Goal: Information Seeking & Learning: Learn about a topic

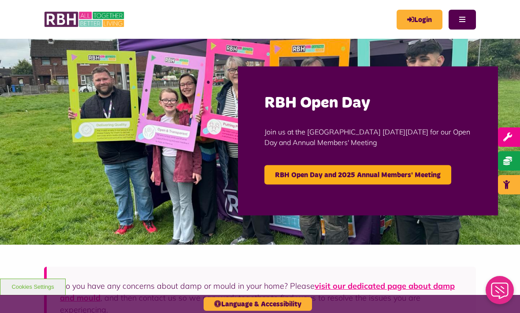
click at [387, 175] on link "RBH Open Day and 2025 Annual Members' Meeting" at bounding box center [357, 174] width 187 height 19
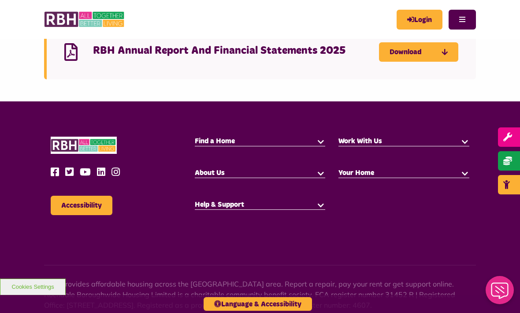
scroll to position [1036, 0]
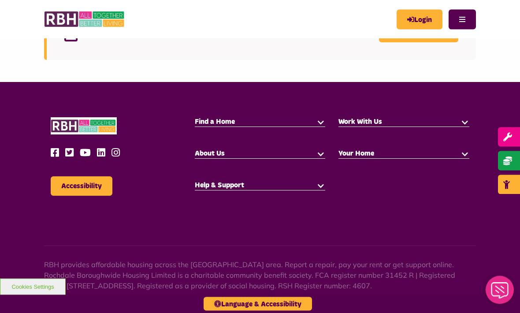
click at [53, 148] on icon at bounding box center [57, 153] width 13 height 10
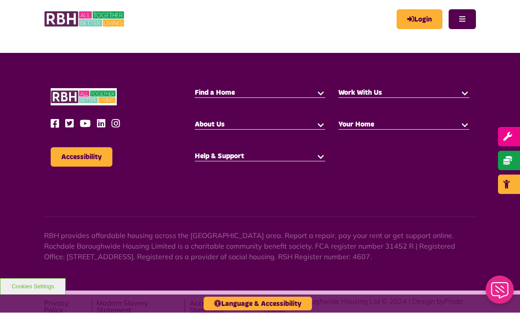
scroll to position [0, 0]
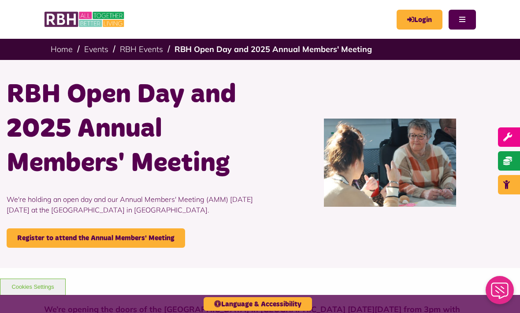
click at [202, 48] on link "RBH Open Day and 2025 Annual Members' Meeting" at bounding box center [272, 49] width 197 height 10
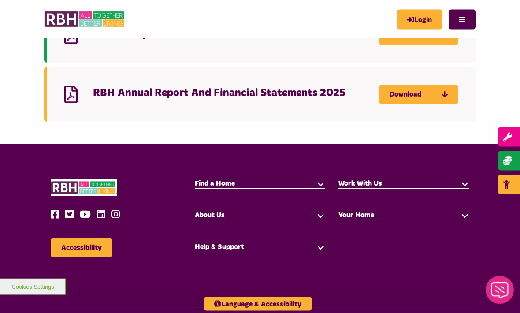
scroll to position [975, 0]
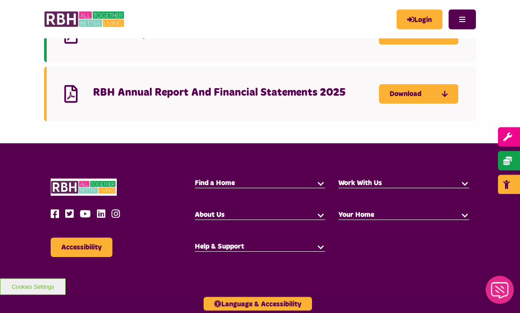
click at [98, 209] on icon at bounding box center [103, 214] width 13 height 10
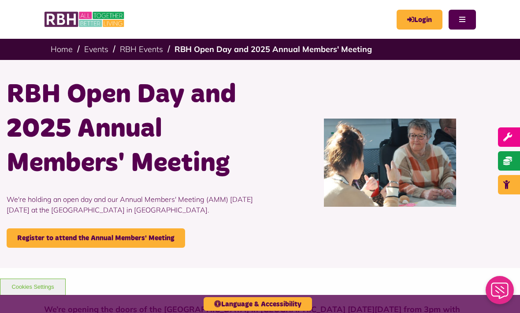
scroll to position [1004, 0]
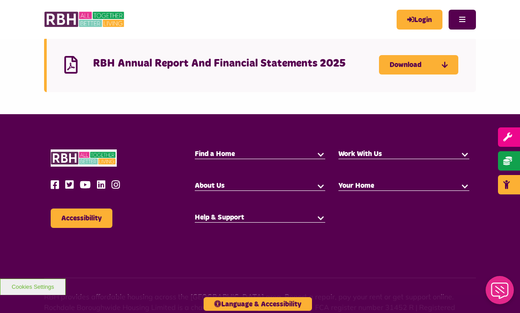
click at [86, 180] on icon at bounding box center [87, 185] width 15 height 10
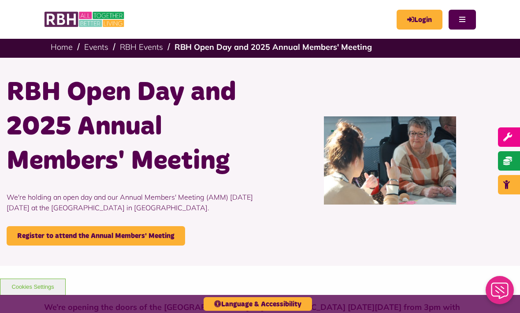
scroll to position [0, 0]
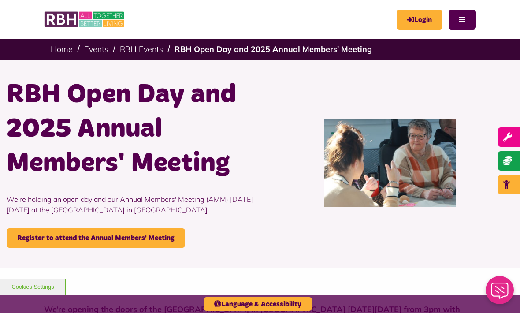
click at [55, 48] on link "Home" at bounding box center [62, 49] width 22 height 10
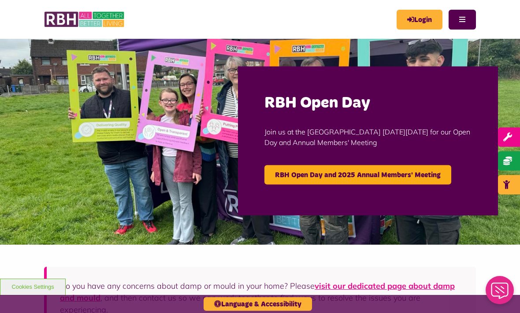
click at [459, 19] on button "Menu" at bounding box center [461, 20] width 27 height 20
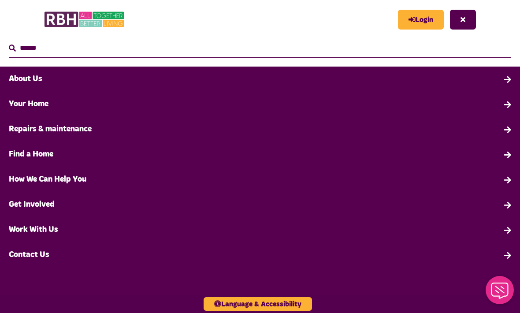
click at [35, 231] on link "Work With Us" at bounding box center [260, 229] width 520 height 25
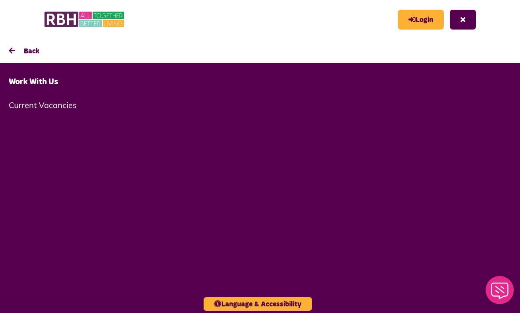
click at [33, 102] on link "Current Vacancies" at bounding box center [260, 105] width 520 height 21
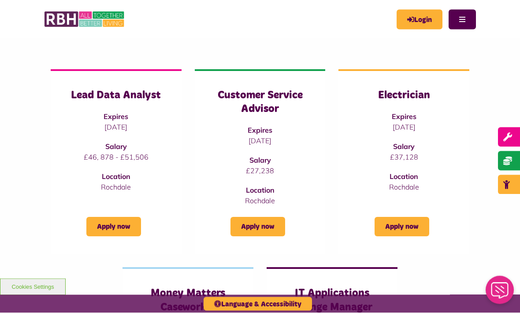
scroll to position [98, 0]
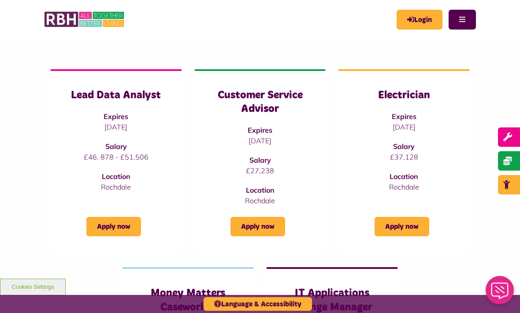
click at [108, 118] on strong "Expires" at bounding box center [116, 116] width 25 height 9
click at [104, 224] on link "Apply now" at bounding box center [113, 226] width 55 height 19
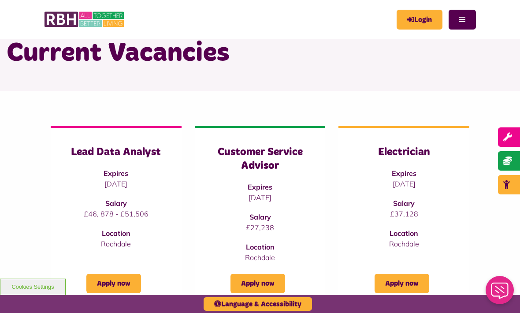
scroll to position [0, 0]
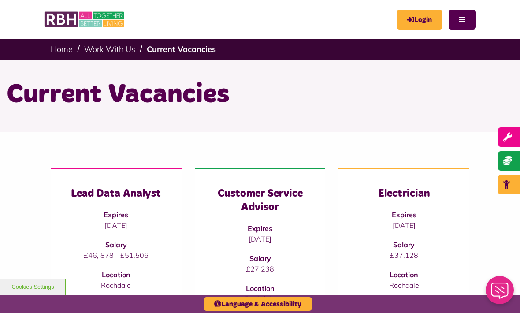
click at [463, 11] on button "Menu" at bounding box center [461, 20] width 27 height 20
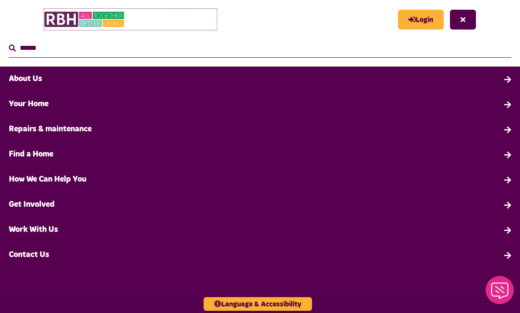
click at [80, 13] on img at bounding box center [84, 19] width 81 height 21
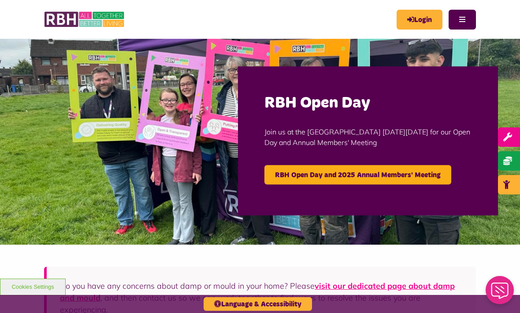
click at [395, 166] on link "RBH Open Day and 2025 Annual Members' Meeting" at bounding box center [357, 174] width 187 height 19
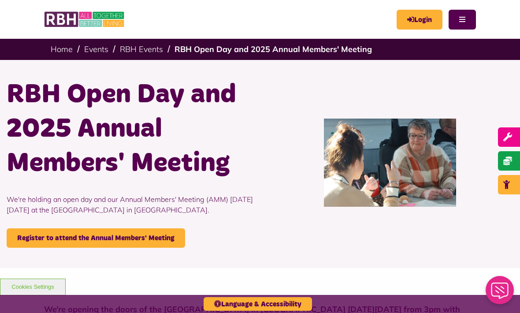
click at [485, 8] on header "MyRBH About Us Contact Us Search" at bounding box center [260, 19] width 520 height 39
click at [462, 23] on button "Menu" at bounding box center [461, 20] width 27 height 20
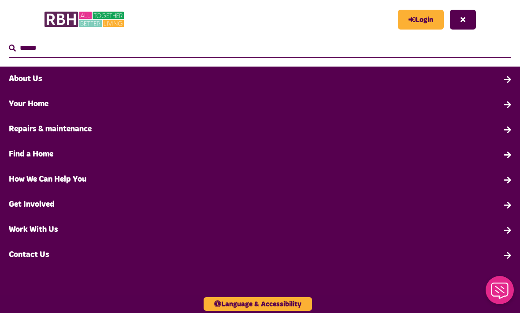
click at [41, 211] on link "Get Involved" at bounding box center [260, 204] width 520 height 25
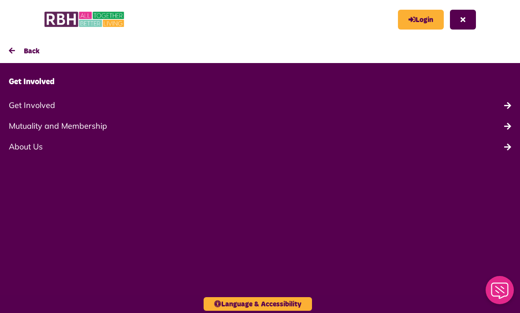
click at [25, 144] on link "About Us" at bounding box center [260, 146] width 520 height 21
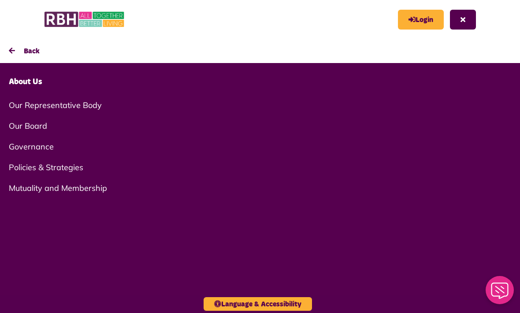
click at [29, 126] on link "Our Board" at bounding box center [260, 125] width 520 height 21
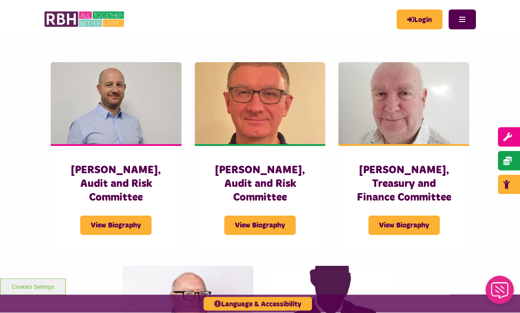
scroll to position [1656, 0]
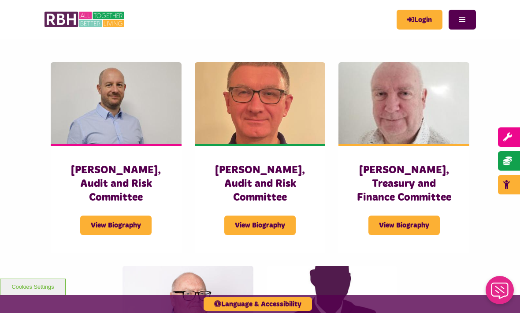
click at [462, 17] on button "Menu" at bounding box center [461, 20] width 27 height 20
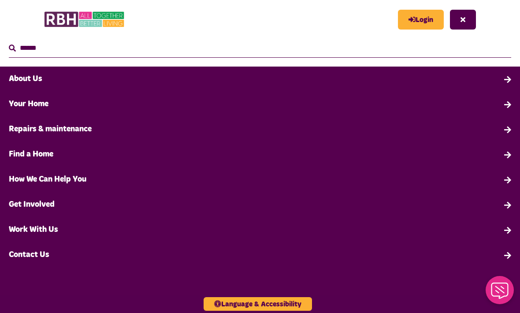
click at [28, 150] on link "Find a Home" at bounding box center [260, 154] width 520 height 25
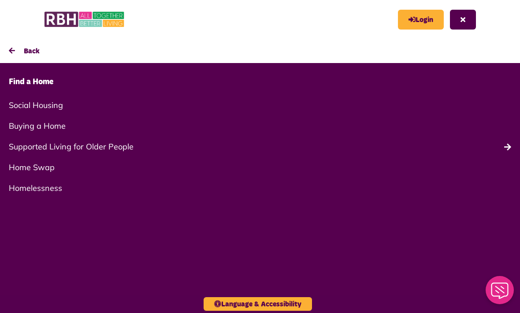
click at [30, 165] on link "Home Swap" at bounding box center [260, 167] width 520 height 21
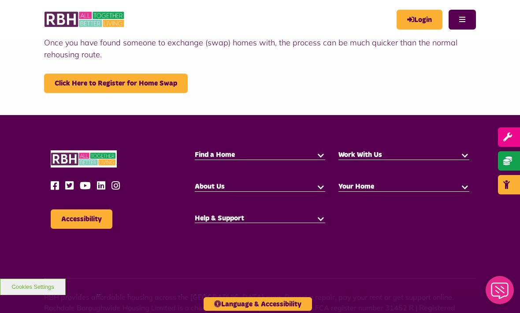
scroll to position [268, 0]
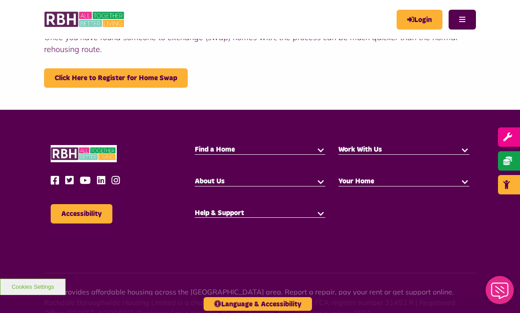
click at [58, 175] on icon at bounding box center [57, 180] width 13 height 10
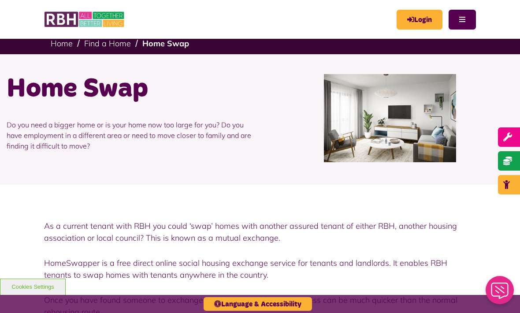
scroll to position [2, 0]
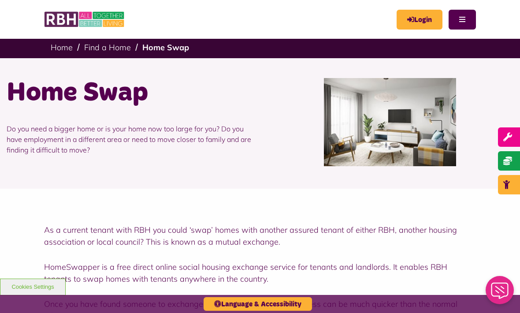
click at [465, 15] on button "Menu" at bounding box center [461, 20] width 27 height 20
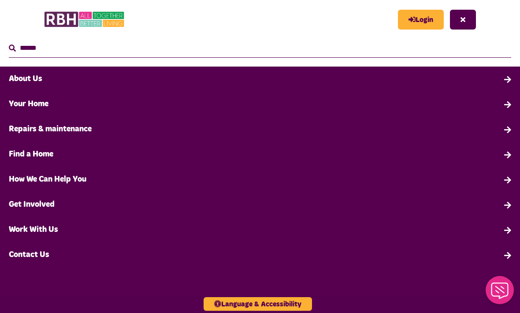
click at [33, 155] on link "Find a Home" at bounding box center [260, 154] width 520 height 25
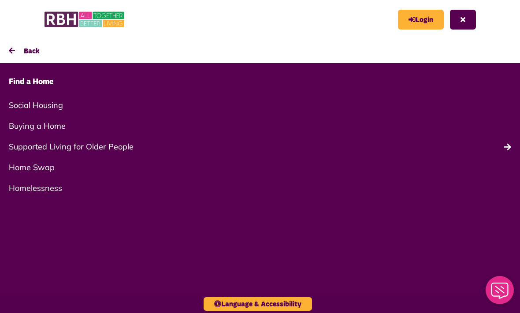
click at [38, 192] on link "Homelessness" at bounding box center [260, 188] width 520 height 21
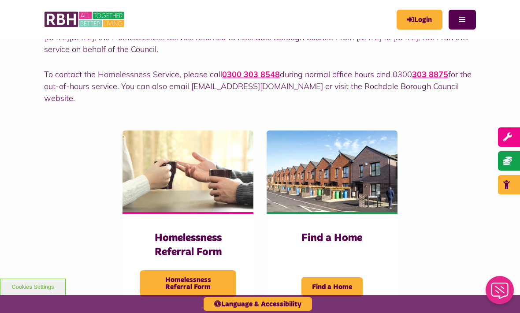
scroll to position [99, 0]
